Goal: Task Accomplishment & Management: Manage account settings

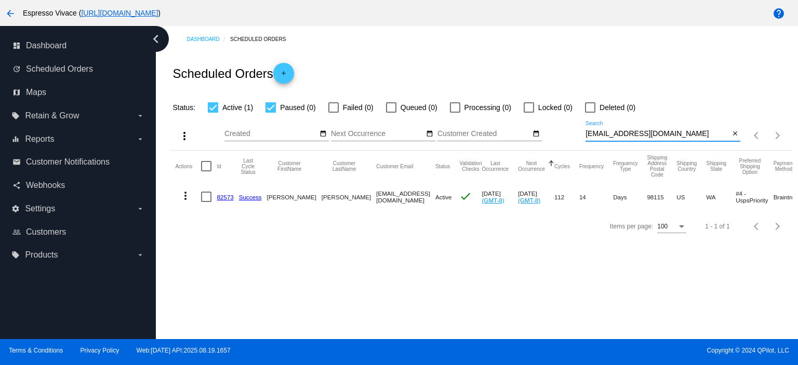
drag, startPoint x: 683, startPoint y: 133, endPoint x: 511, endPoint y: 121, distance: 172.8
click at [513, 120] on div "more_vert Aug Jan Feb Mar [DATE]" at bounding box center [481, 132] width 622 height 37
paste input "jmnoel8"
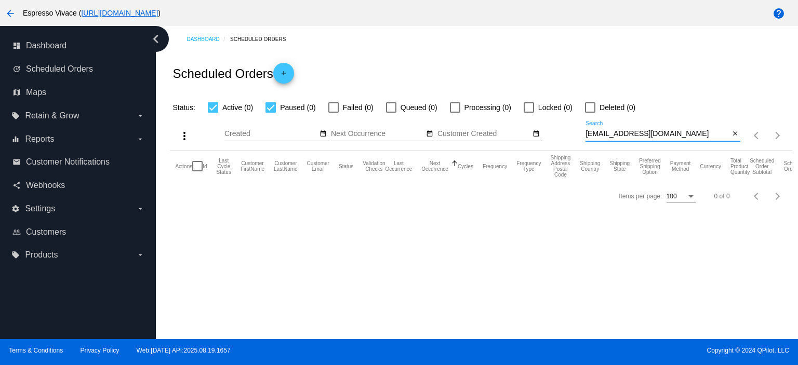
drag, startPoint x: 661, startPoint y: 132, endPoint x: 569, endPoint y: 132, distance: 91.9
click at [569, 132] on div "more_vert Aug Jan Feb Mar [DATE]" at bounding box center [481, 132] width 622 height 37
paste input "onahdrosenthal"
drag, startPoint x: 678, startPoint y: 136, endPoint x: 561, endPoint y: 130, distance: 117.5
click at [561, 130] on div "more_vert Aug Jan Feb Mar [DATE]" at bounding box center [481, 132] width 622 height 37
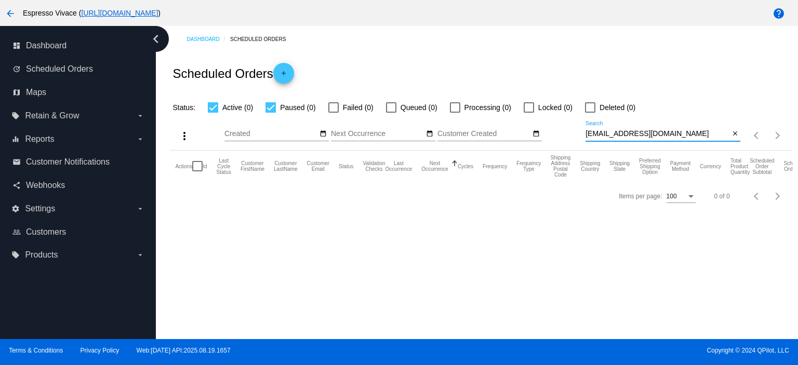
paste input "rhotograph"
drag, startPoint x: 675, startPoint y: 133, endPoint x: 532, endPoint y: 132, distance: 142.8
click at [532, 132] on div "more_vert Aug Jan Feb Mar [DATE]" at bounding box center [481, 132] width 622 height 37
paste input "[PERSON_NAME]-[PERSON_NAME]@live"
drag, startPoint x: 669, startPoint y: 137, endPoint x: 526, endPoint y: 137, distance: 143.8
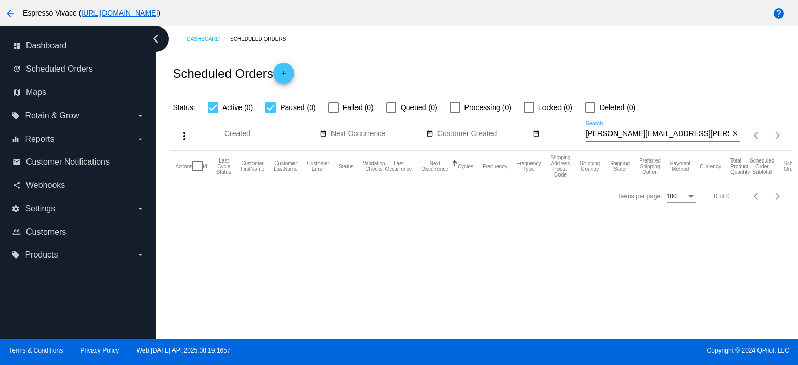
click at [526, 137] on div "more_vert Aug Jan Feb Mar [DATE]" at bounding box center [481, 132] width 622 height 37
paste input "[EMAIL_ADDRESS]"
drag, startPoint x: 688, startPoint y: 137, endPoint x: 532, endPoint y: 124, distance: 156.8
click at [532, 125] on div "more_vert Aug Jan Feb Mar [DATE]" at bounding box center [481, 132] width 622 height 37
paste input "evanbyer"
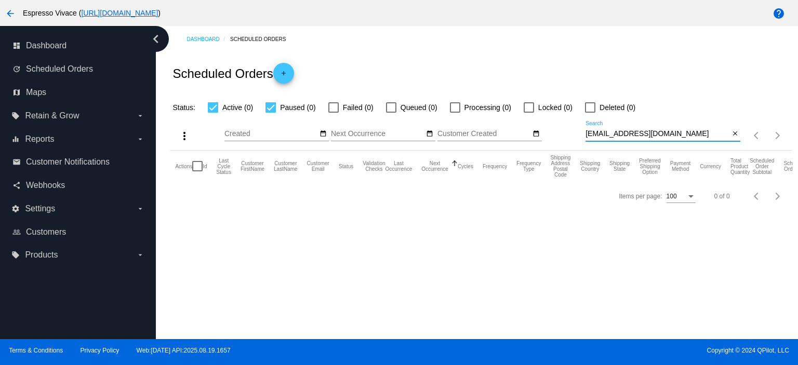
drag, startPoint x: 664, startPoint y: 133, endPoint x: 536, endPoint y: 120, distance: 127.9
click at [536, 120] on div "more_vert Aug Jan Feb Mar [DATE]" at bounding box center [481, 132] width 622 height 37
paste input "[EMAIL_ADDRESS]"
drag, startPoint x: 676, startPoint y: 132, endPoint x: 544, endPoint y: 132, distance: 131.4
click at [544, 132] on div "more_vert Aug Jan Feb Mar [DATE]" at bounding box center [481, 132] width 622 height 37
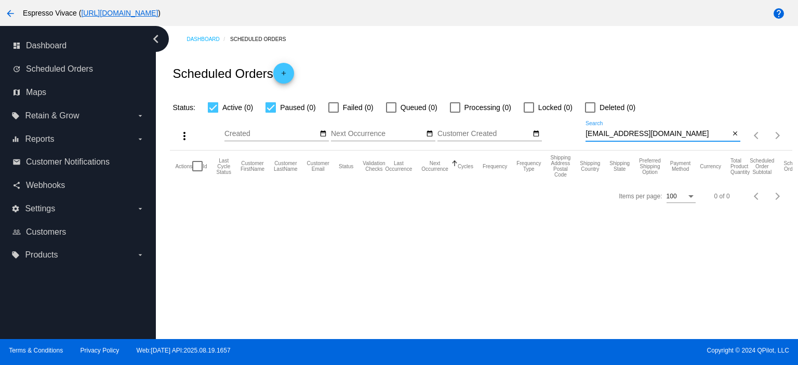
paste input "[EMAIL_ADDRESS]"
drag, startPoint x: 676, startPoint y: 131, endPoint x: 529, endPoint y: 124, distance: 147.6
click at [530, 124] on div "more_vert Aug Jan Feb Mar [DATE]" at bounding box center [481, 132] width 622 height 37
paste input "[EMAIL_ADDRESS][PERSON_NAME]"
drag, startPoint x: 682, startPoint y: 136, endPoint x: 534, endPoint y: 116, distance: 149.8
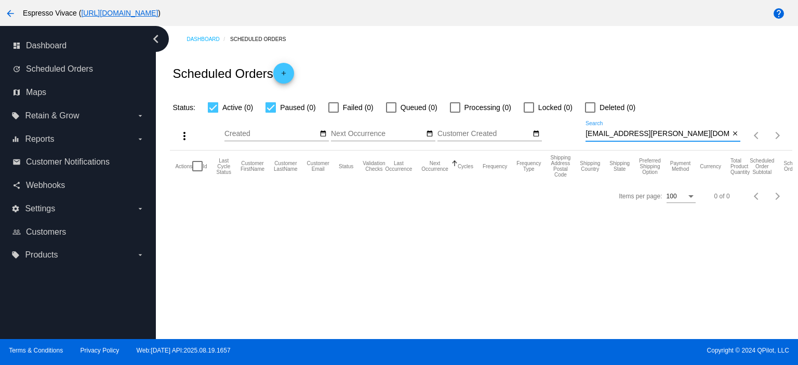
click at [534, 116] on div "more_vert Aug Jan Feb Mar [DATE]" at bounding box center [481, 132] width 622 height 37
paste input "[EMAIL_ADDRESS]"
drag, startPoint x: 681, startPoint y: 132, endPoint x: 459, endPoint y: 101, distance: 224.4
click at [460, 101] on app-dashboard-scheduled-orders "Scheduled Orders add Status: Active (0) Paused (0) Failed (0) Queued (0) Proces…" at bounding box center [481, 131] width 622 height 158
paste input "[PERSON_NAME].fonda7939"
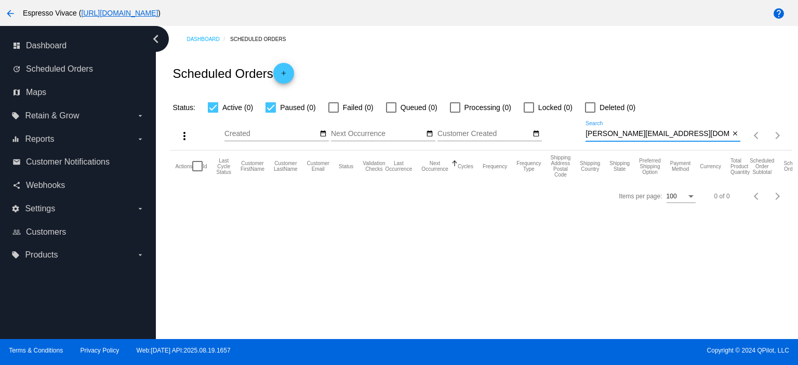
drag, startPoint x: 683, startPoint y: 133, endPoint x: 569, endPoint y: 120, distance: 115.0
click at [569, 120] on div "more_vert Aug Jan Feb Mar [DATE]" at bounding box center [481, 132] width 622 height 37
paste input "annagrawal"
drag, startPoint x: 672, startPoint y: 132, endPoint x: 570, endPoint y: 133, distance: 102.3
click at [570, 133] on div "more_vert Aug Jan Feb Mar [DATE]" at bounding box center [481, 132] width 622 height 37
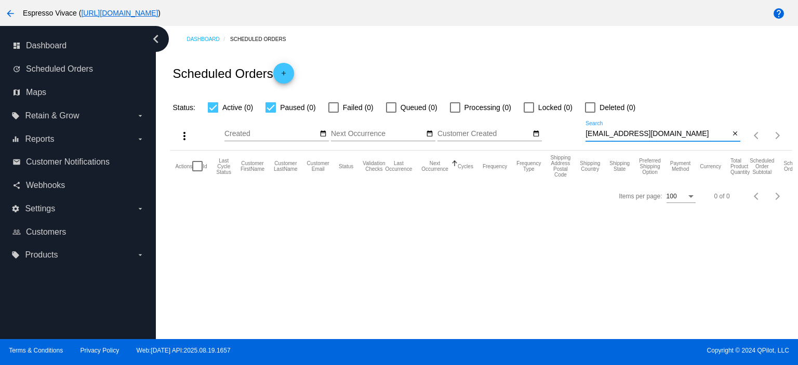
paste input "[EMAIL_ADDRESS][DOMAIN_NAME]"
drag, startPoint x: 667, startPoint y: 130, endPoint x: 541, endPoint y: 123, distance: 125.9
click at [541, 123] on div "more_vert Aug Jan Feb Mar [DATE]" at bounding box center [481, 132] width 622 height 37
paste input "[EMAIL_ADDRESS][DOMAIN_NAME]"
drag, startPoint x: 667, startPoint y: 137, endPoint x: 493, endPoint y: 114, distance: 174.9
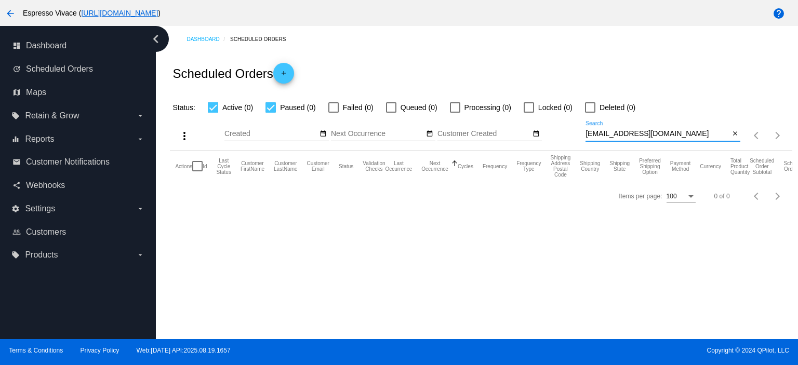
click at [501, 116] on div "more_vert Aug Jan Feb Mar [DATE]" at bounding box center [481, 132] width 622 height 37
paste input "[EMAIL_ADDRESS][DOMAIN_NAME]"
drag, startPoint x: 715, startPoint y: 134, endPoint x: 545, endPoint y: 133, distance: 169.8
click at [545, 134] on div "more_vert Aug Jan Feb Mar [DATE]" at bounding box center [481, 132] width 622 height 37
paste input "[EMAIL_ADDRESS]"
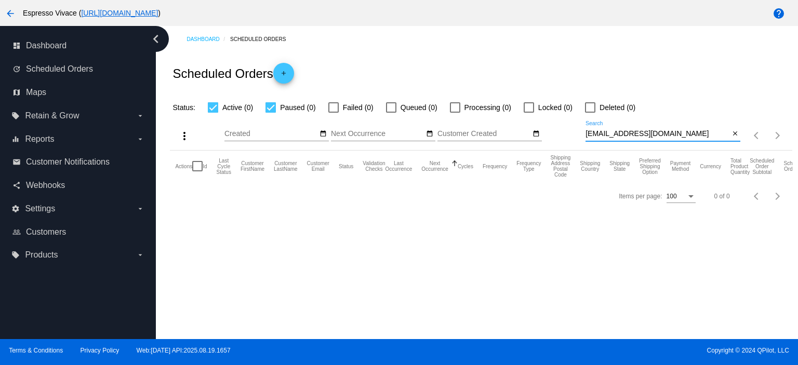
type input "[EMAIL_ADDRESS][DOMAIN_NAME]"
